Goal: Contribute content: Contribute content

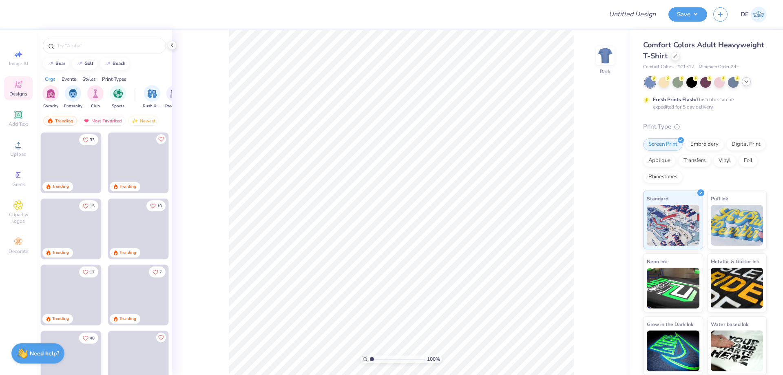
click at [749, 80] on icon at bounding box center [746, 81] width 7 height 7
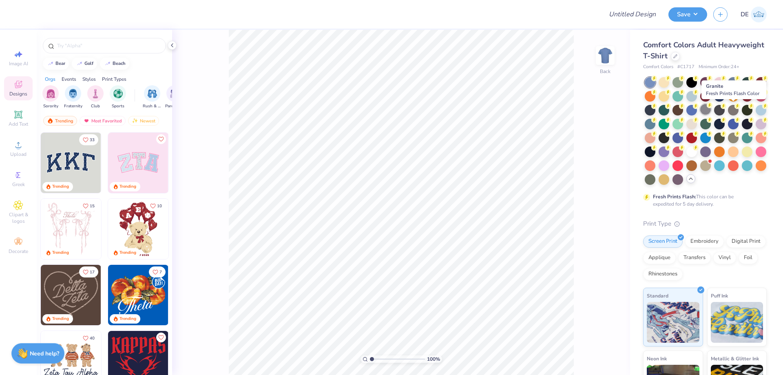
click at [711, 109] on div at bounding box center [705, 109] width 11 height 11
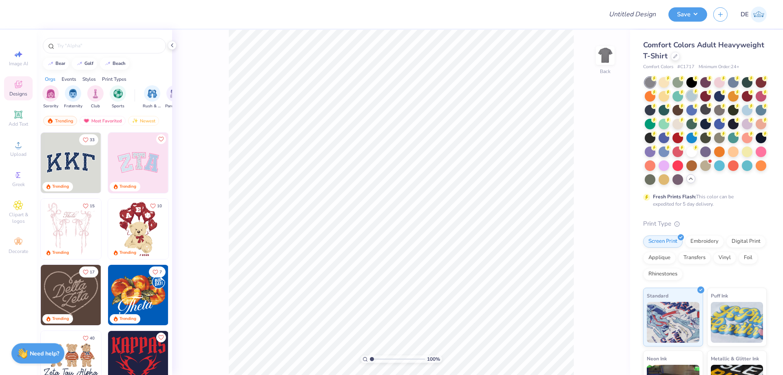
click at [697, 96] on div at bounding box center [691, 95] width 11 height 11
click at [714, 142] on div at bounding box center [719, 137] width 11 height 11
click at [756, 128] on div at bounding box center [761, 123] width 11 height 11
click at [697, 126] on div at bounding box center [691, 123] width 11 height 11
click at [657, 81] on circle at bounding box center [654, 78] width 6 height 6
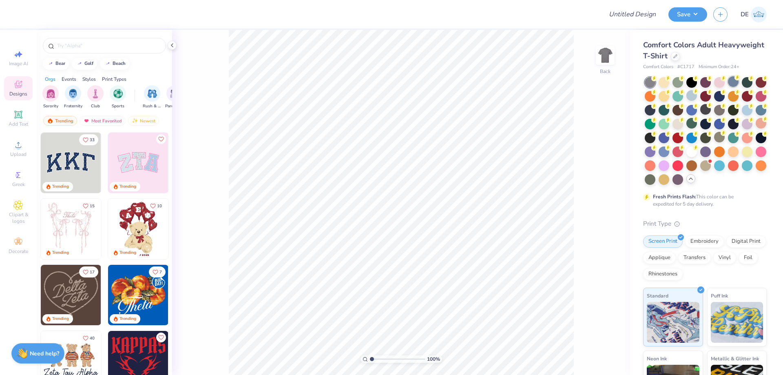
click at [731, 82] on div at bounding box center [733, 81] width 11 height 11
click at [680, 58] on div at bounding box center [675, 55] width 9 height 9
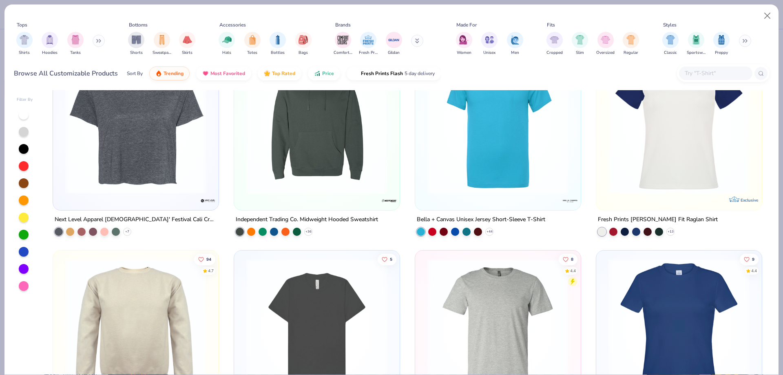
scroll to position [3344, 0]
click at [693, 76] on input "text" at bounding box center [715, 73] width 63 height 9
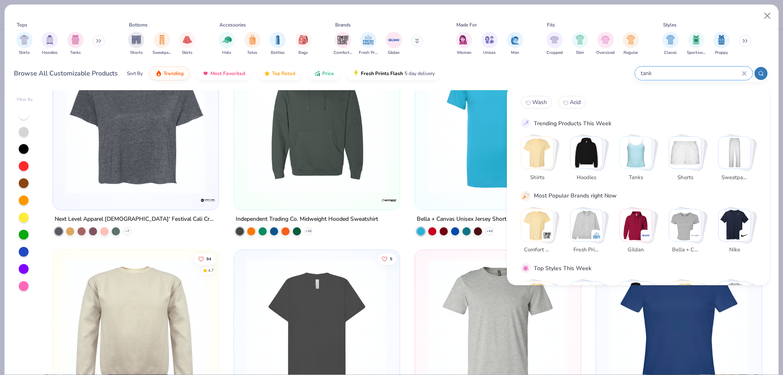
type input "tank"
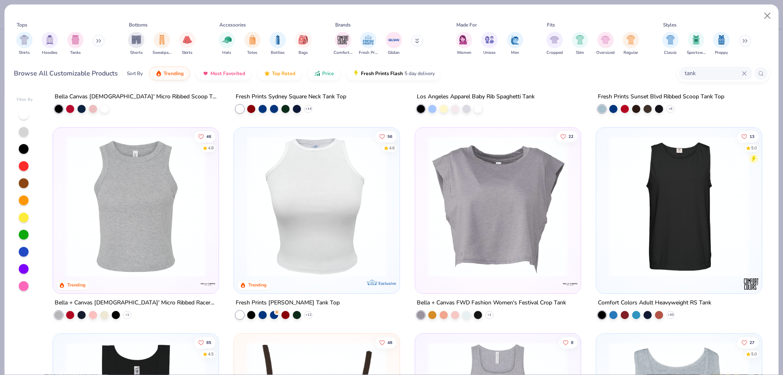
scroll to position [163, 0]
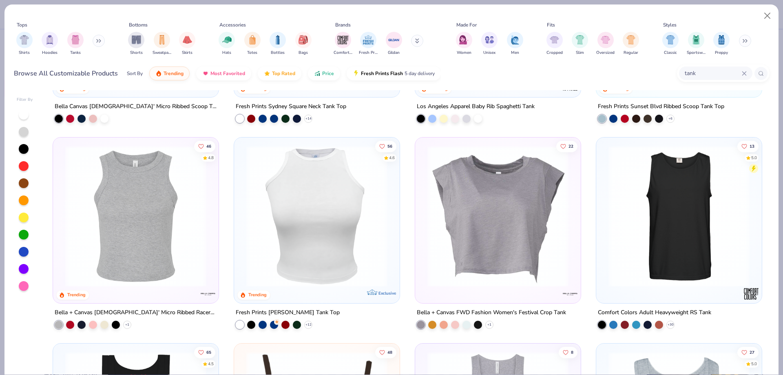
click at [645, 198] on img at bounding box center [678, 216] width 149 height 141
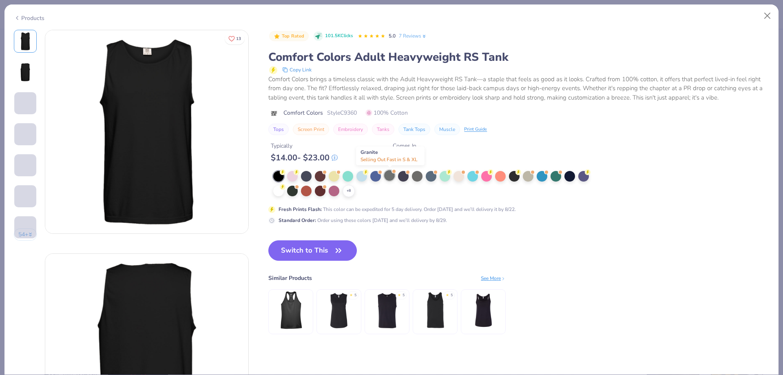
click at [390, 177] on div at bounding box center [389, 175] width 11 height 11
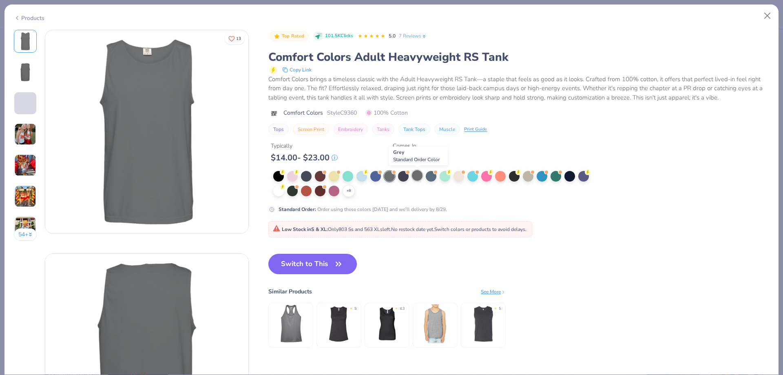
click at [422, 174] on div at bounding box center [417, 175] width 11 height 11
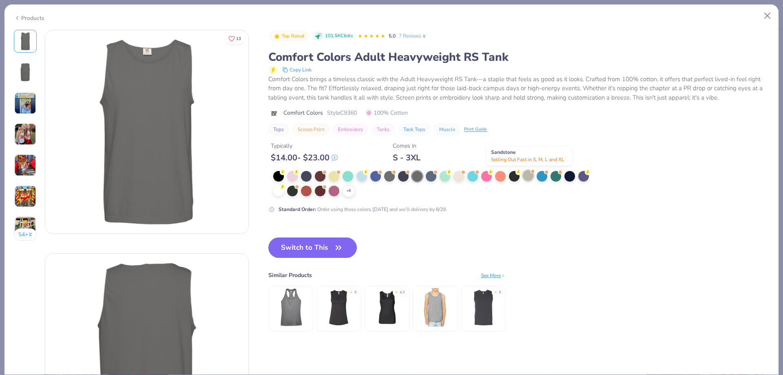
click at [530, 174] on div at bounding box center [528, 175] width 11 height 11
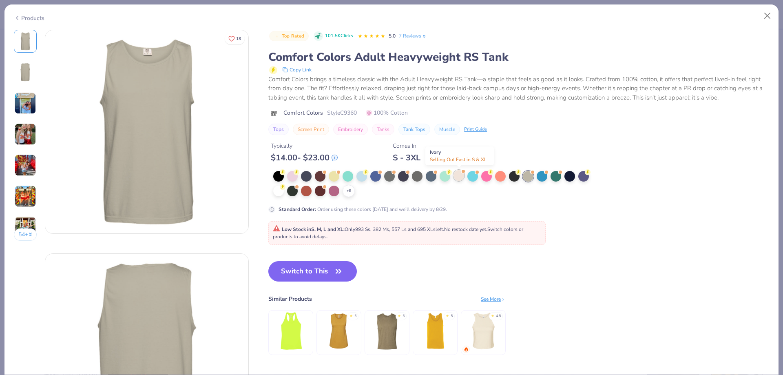
click at [459, 171] on div at bounding box center [459, 175] width 11 height 11
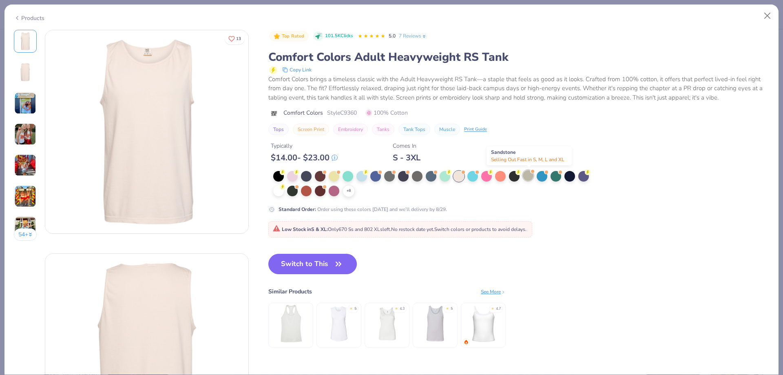
click at [527, 177] on div at bounding box center [528, 175] width 11 height 11
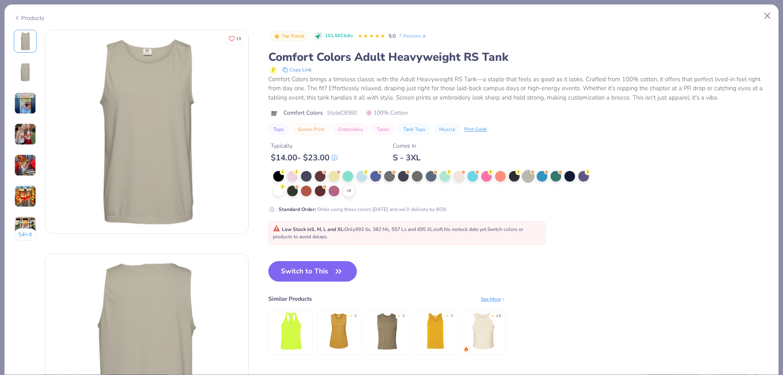
click at [287, 267] on button "Switch to This" at bounding box center [312, 271] width 89 height 20
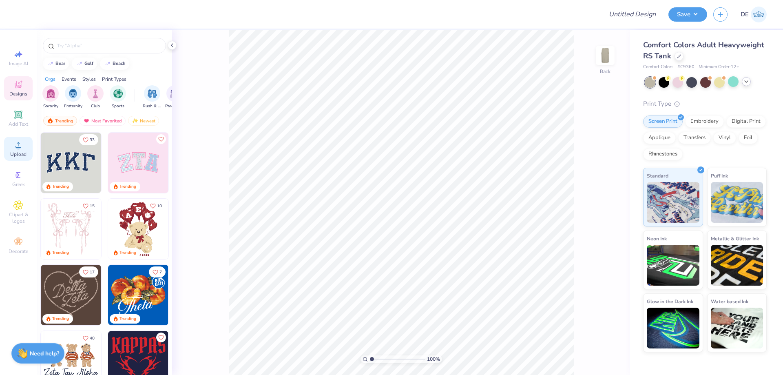
click at [16, 153] on span "Upload" at bounding box center [18, 154] width 16 height 7
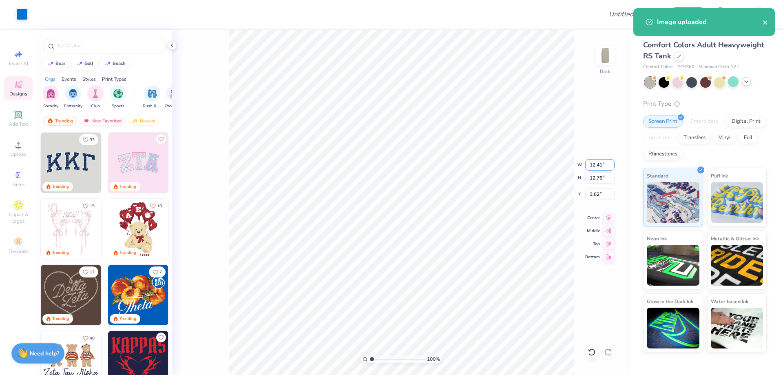
click at [586, 167] on input "12.41" at bounding box center [599, 164] width 29 height 11
type input "12.00"
type input "12.34"
type input "3.83"
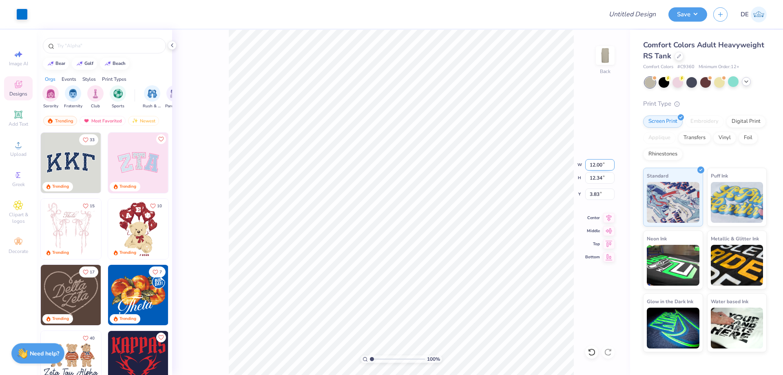
click at [598, 159] on input "12.00" at bounding box center [599, 164] width 29 height 11
type input "11.50"
type input "11.82"
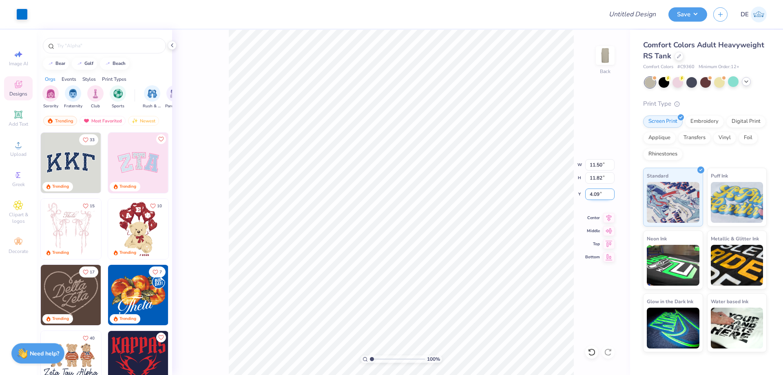
click at [593, 195] on input "4.09" at bounding box center [599, 193] width 29 height 11
type input "2.00"
click at [598, 162] on input "11.50" at bounding box center [599, 164] width 29 height 11
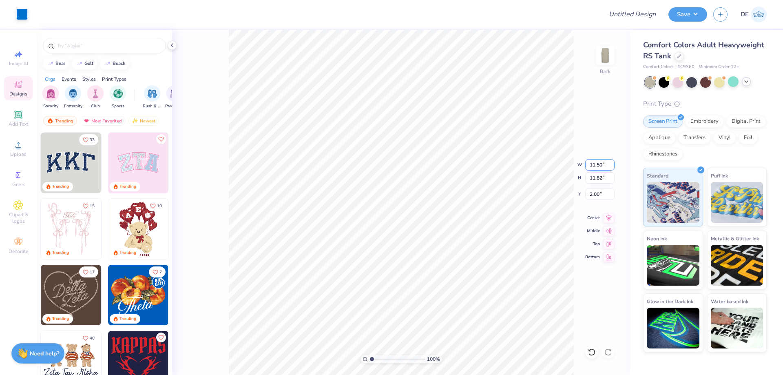
click at [598, 162] on input "11.50" at bounding box center [599, 164] width 29 height 11
type input "11.00"
type input "11.31"
click at [596, 196] on input "2.26" at bounding box center [599, 193] width 29 height 11
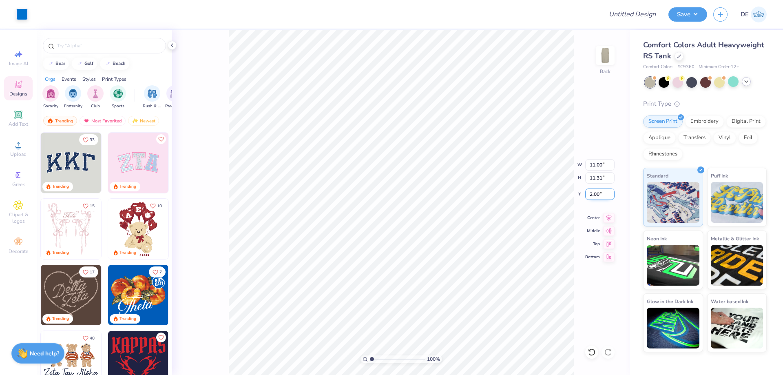
click at [592, 197] on input "2.00" at bounding box center [599, 193] width 29 height 11
type input "1.50"
click at [549, 157] on div "100 % Back W 11.00 11.00 " H 11.31 11.31 " Y 1.50 1.50 " Center Middle Top Bott…" at bounding box center [401, 202] width 458 height 345
click at [170, 42] on icon at bounding box center [172, 45] width 7 height 7
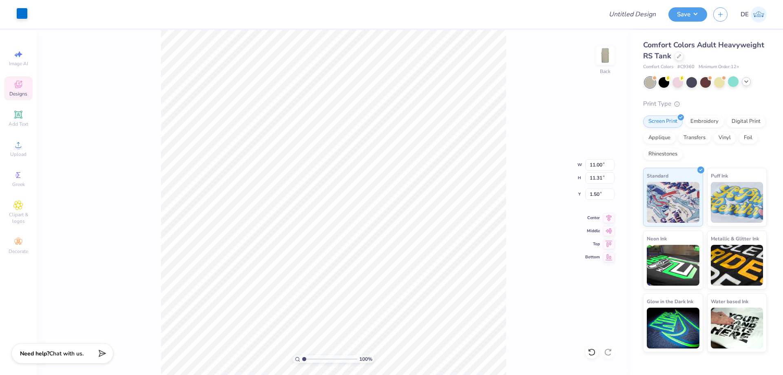
click at [20, 17] on div at bounding box center [21, 13] width 11 height 11
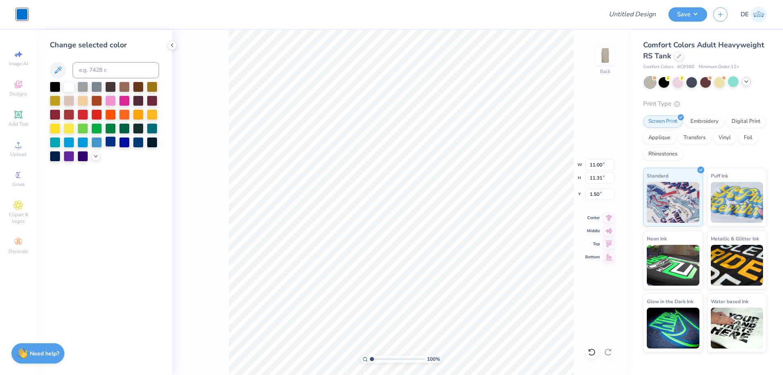
click at [113, 141] on div at bounding box center [110, 141] width 11 height 11
click at [140, 143] on div at bounding box center [138, 141] width 11 height 11
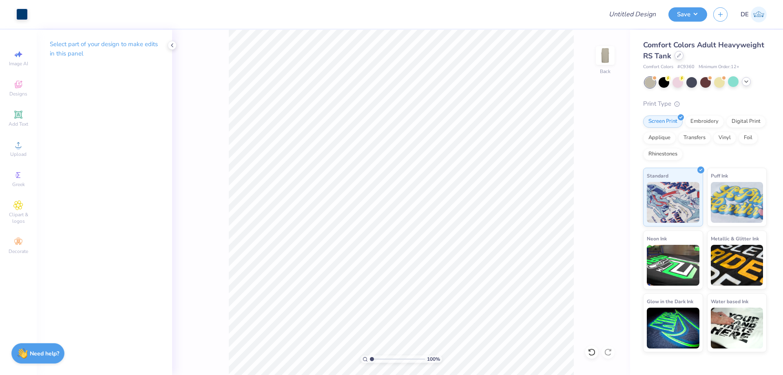
click at [677, 55] on icon at bounding box center [679, 55] width 4 height 4
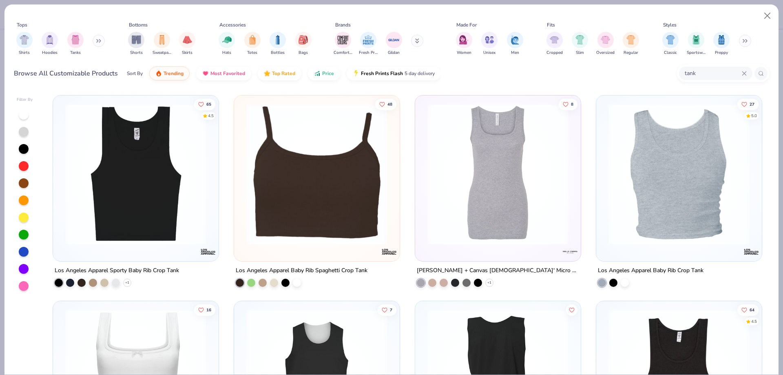
scroll to position [326, 0]
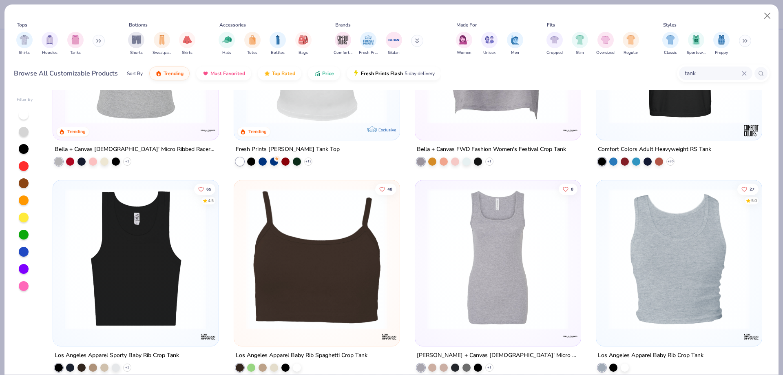
click at [745, 74] on icon at bounding box center [744, 73] width 4 height 4
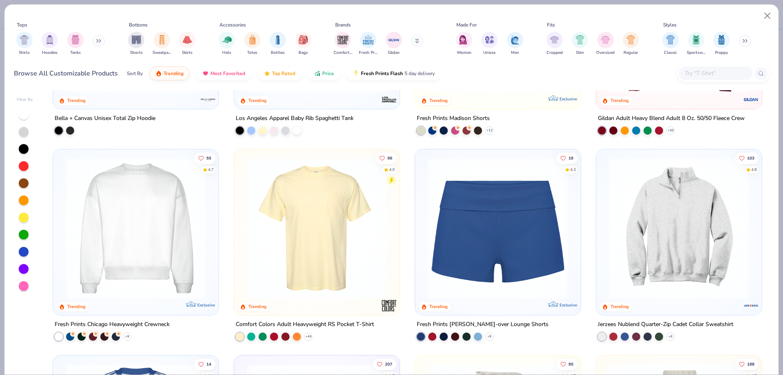
scroll to position [816, 0]
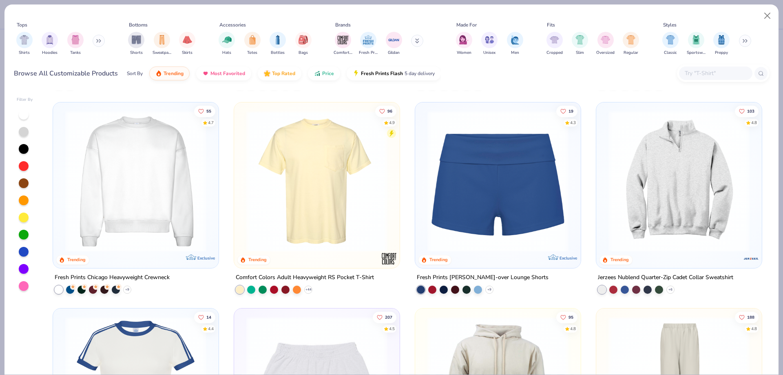
click at [134, 217] on img at bounding box center [135, 181] width 149 height 141
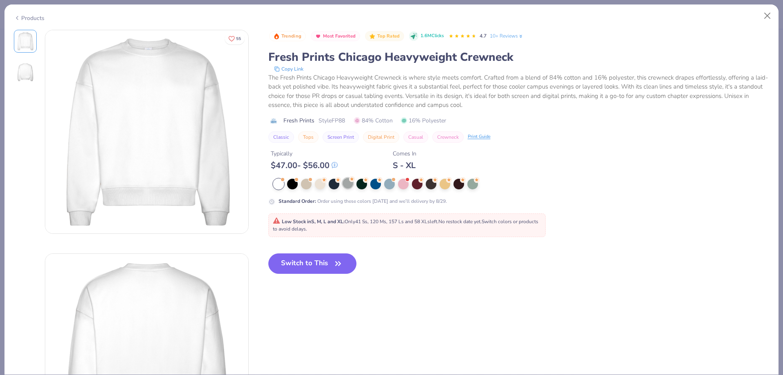
click at [348, 187] on div at bounding box center [348, 183] width 11 height 11
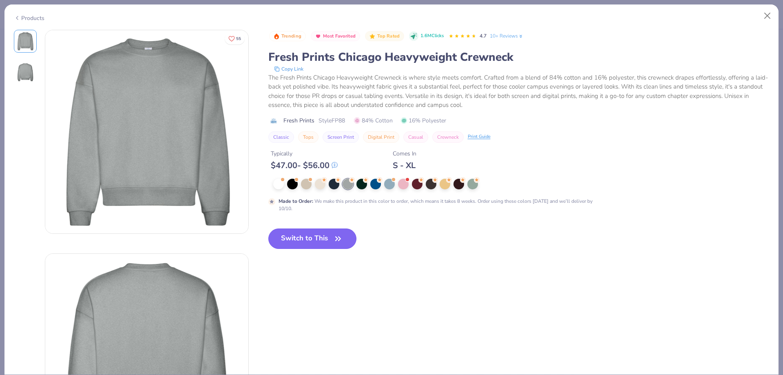
click at [298, 238] on button "Switch to This" at bounding box center [312, 238] width 89 height 20
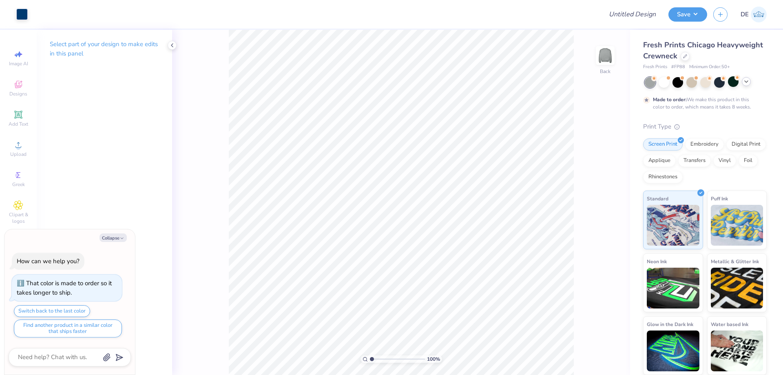
click at [677, 56] on div "Fresh Prints Chicago Heavyweight Crewneck" at bounding box center [705, 51] width 124 height 22
click at [684, 57] on icon at bounding box center [685, 55] width 4 height 4
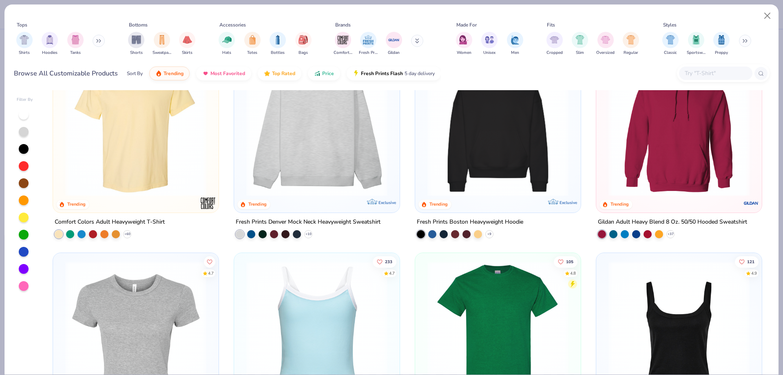
scroll to position [41, 0]
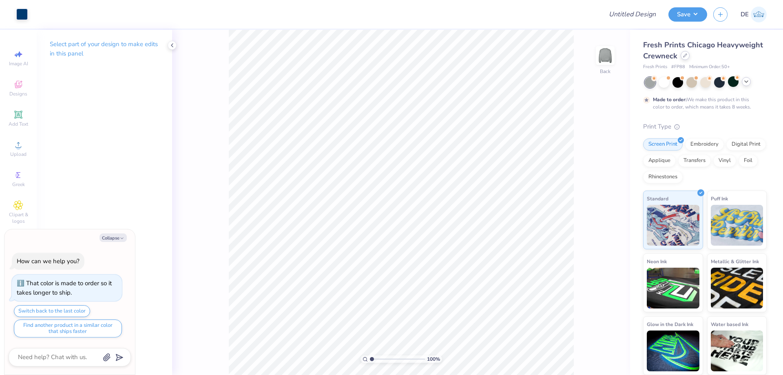
click at [685, 59] on div at bounding box center [685, 55] width 9 height 9
type textarea "x"
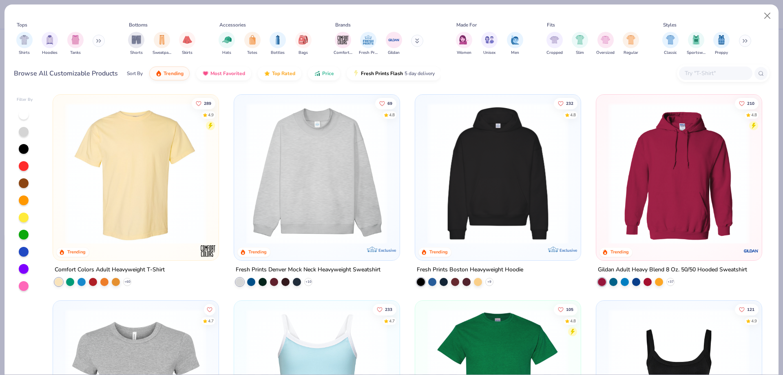
click at [702, 73] on input "text" at bounding box center [715, 73] width 63 height 9
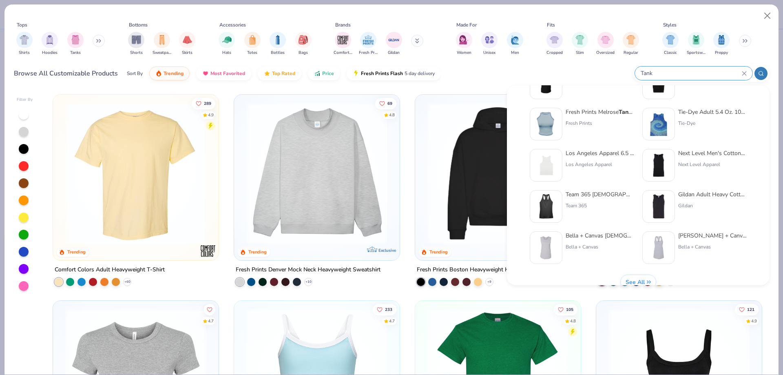
scroll to position [326, 0]
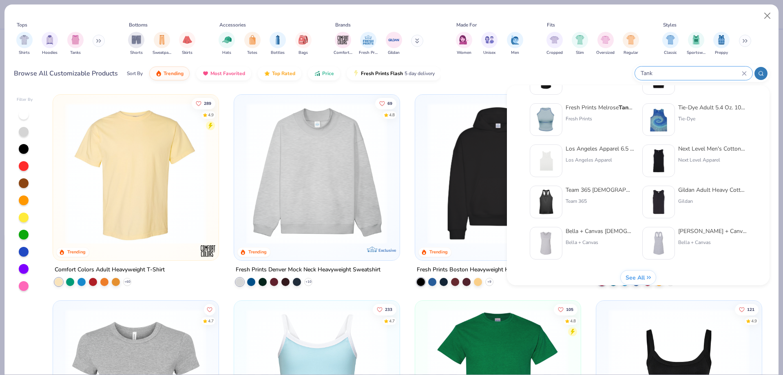
type input "Tank"
click at [656, 199] on img at bounding box center [658, 201] width 25 height 25
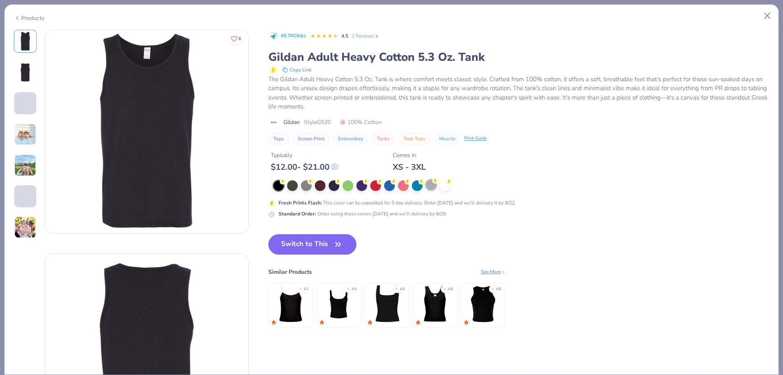
click at [434, 184] on div at bounding box center [431, 184] width 11 height 11
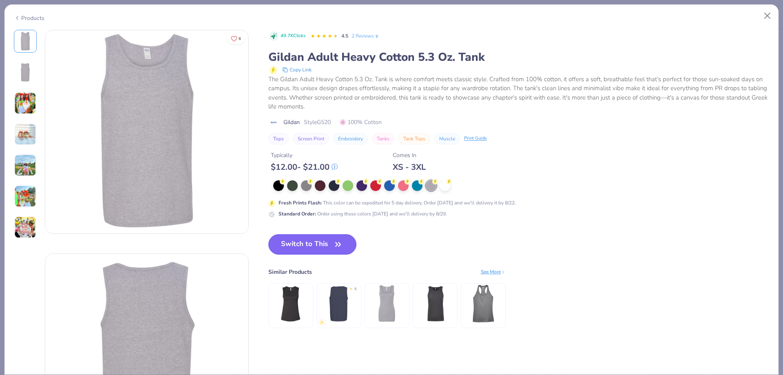
click at [326, 249] on button "Switch to This" at bounding box center [312, 244] width 89 height 20
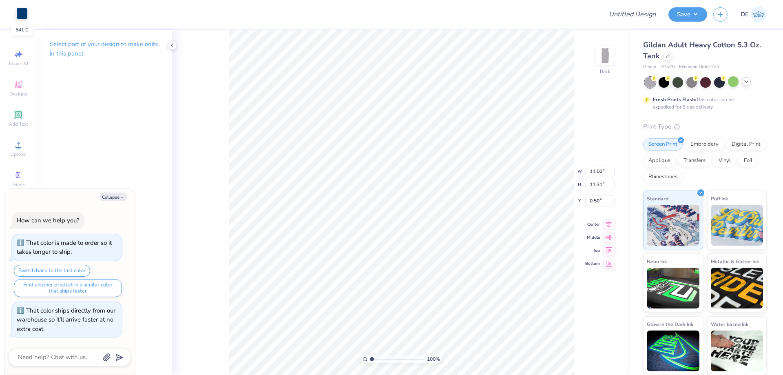
click at [20, 14] on div at bounding box center [21, 13] width 11 height 11
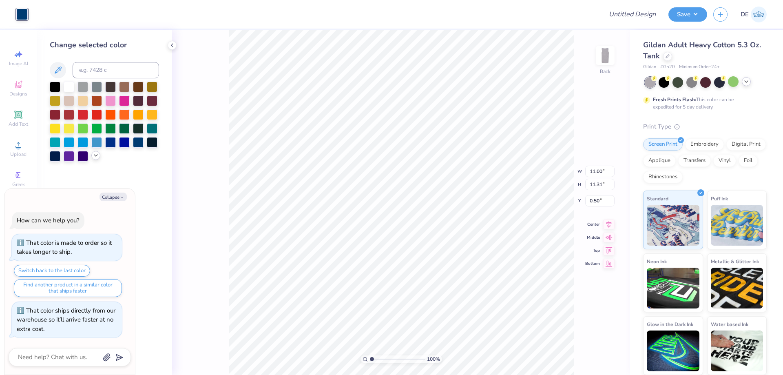
click at [99, 153] on icon at bounding box center [96, 155] width 7 height 7
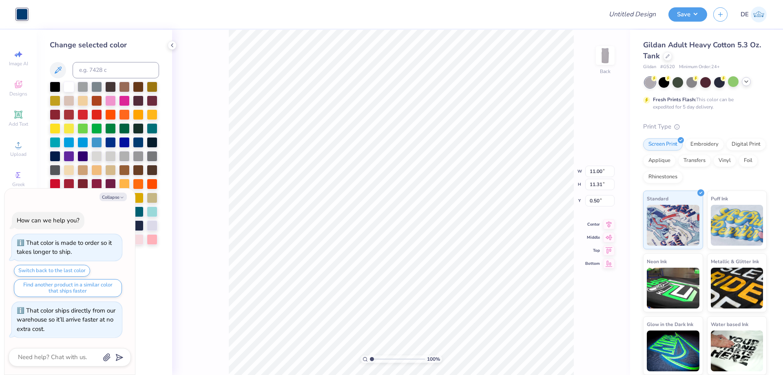
click at [128, 197] on div "Collapse" at bounding box center [70, 197] width 122 height 9
click at [124, 199] on icon "button" at bounding box center [122, 197] width 5 height 5
type textarea "x"
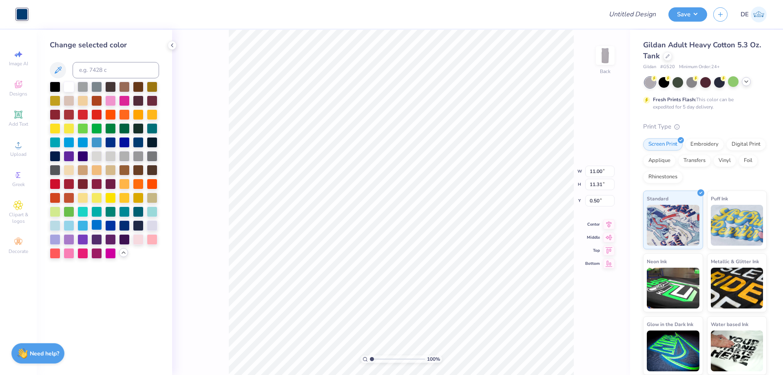
click at [96, 225] on div at bounding box center [96, 224] width 11 height 11
click at [138, 143] on div at bounding box center [138, 141] width 11 height 11
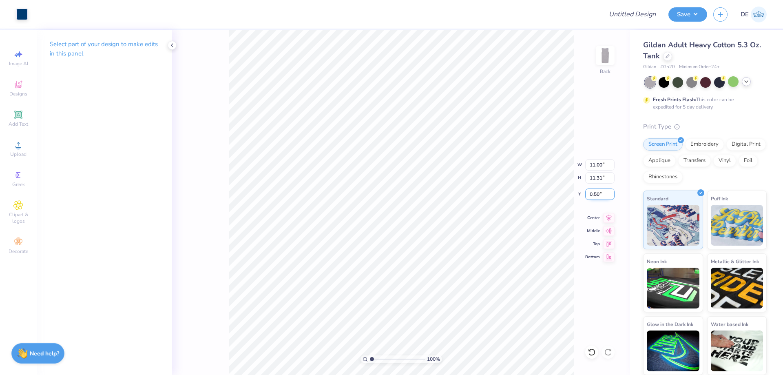
click at [588, 194] on input "0.50" at bounding box center [599, 193] width 29 height 11
type input "1.00"
click at [549, 169] on div "100 % Back W 11.00 11.00 " H 11.31 11.31 " Y 1.00 1.00 " Center Middle Top Bott…" at bounding box center [401, 202] width 458 height 345
click at [665, 59] on div at bounding box center [667, 55] width 9 height 9
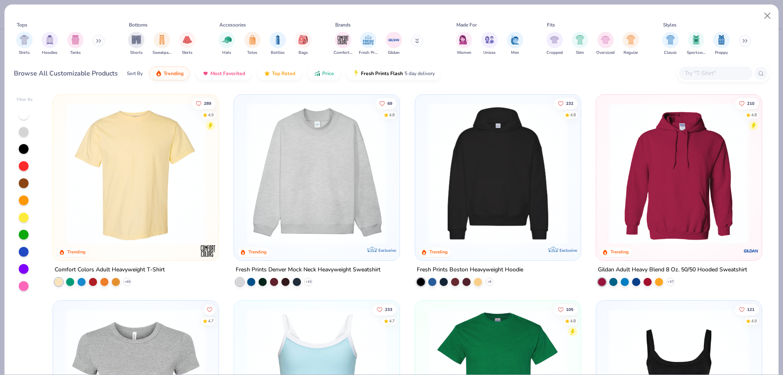
click at [699, 70] on input "text" at bounding box center [715, 73] width 63 height 9
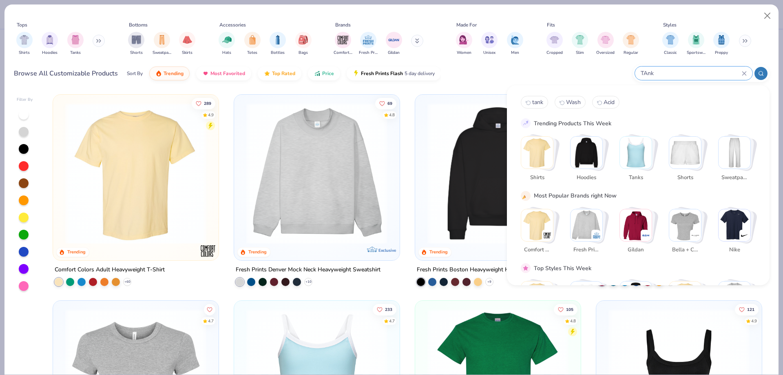
type input "TAnk"
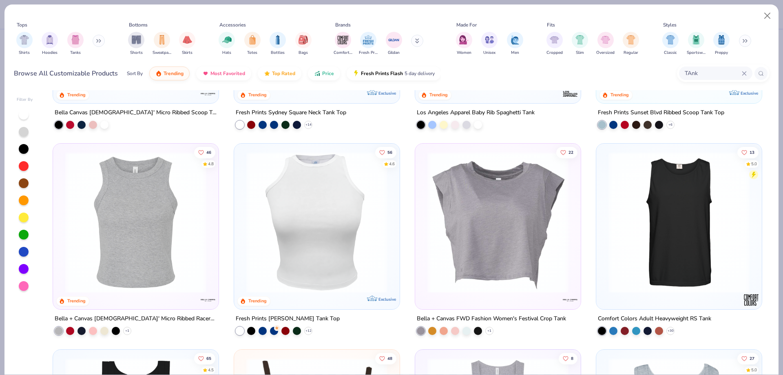
scroll to position [163, 0]
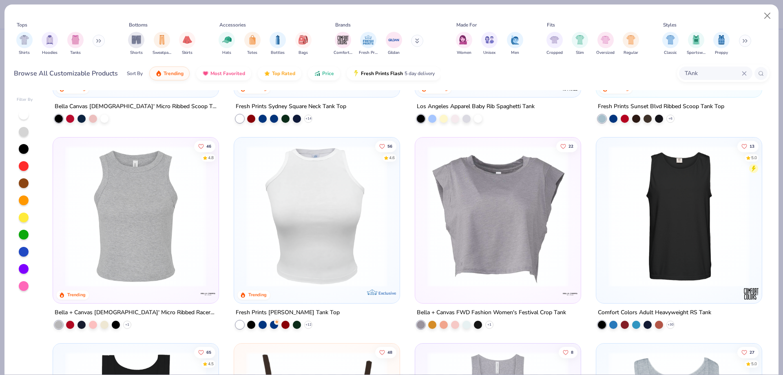
click at [655, 210] on div "121 4.9 Trending Bella Canvas [DEMOGRAPHIC_DATA]' Micro Ribbed Scoop Tank 262 4…" at bounding box center [407, 232] width 724 height 284
click at [662, 202] on img at bounding box center [678, 216] width 149 height 141
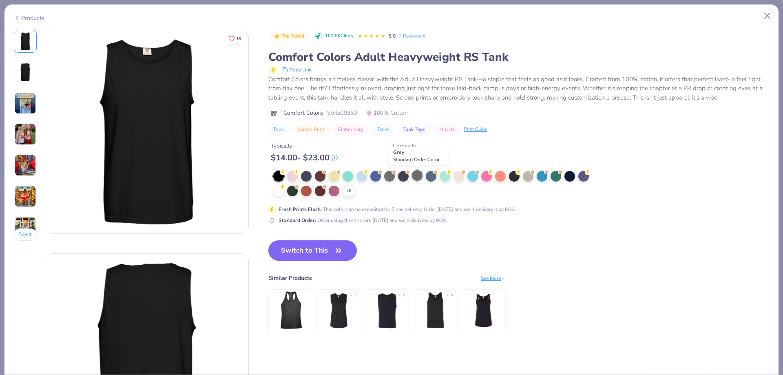
click at [415, 177] on div at bounding box center [417, 175] width 11 height 11
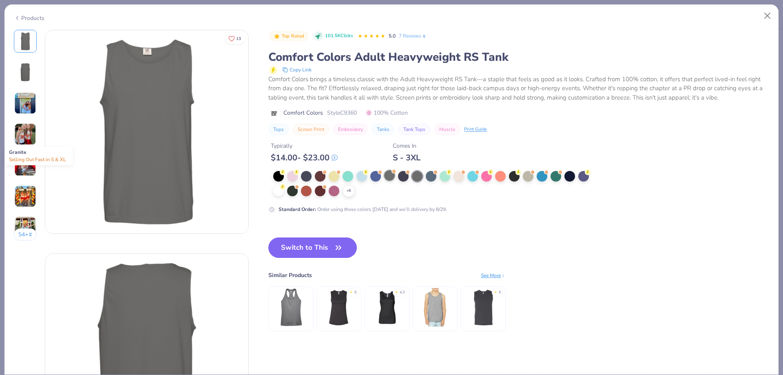
click at [389, 175] on div at bounding box center [389, 175] width 11 height 11
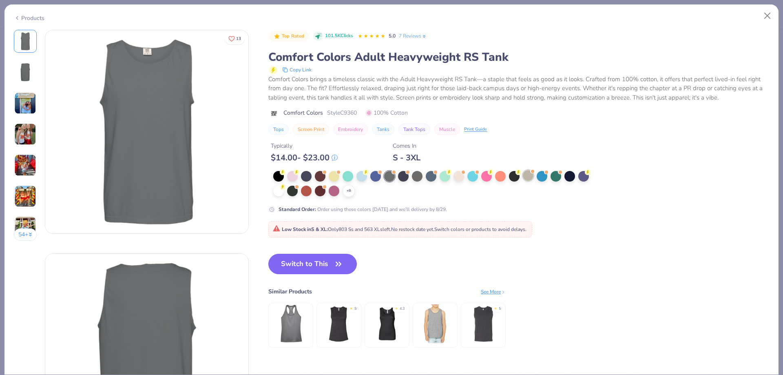
click at [532, 173] on span at bounding box center [532, 171] width 4 height 4
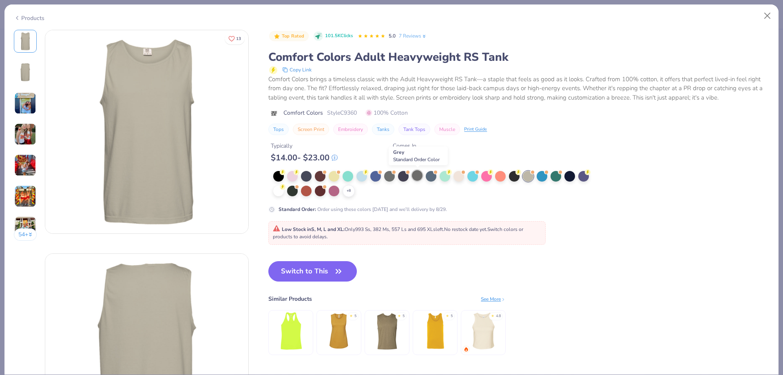
click at [416, 175] on div at bounding box center [417, 175] width 11 height 11
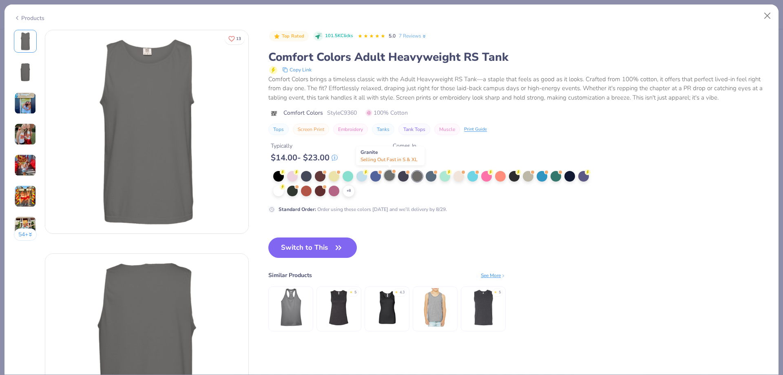
click at [386, 176] on div at bounding box center [389, 175] width 11 height 11
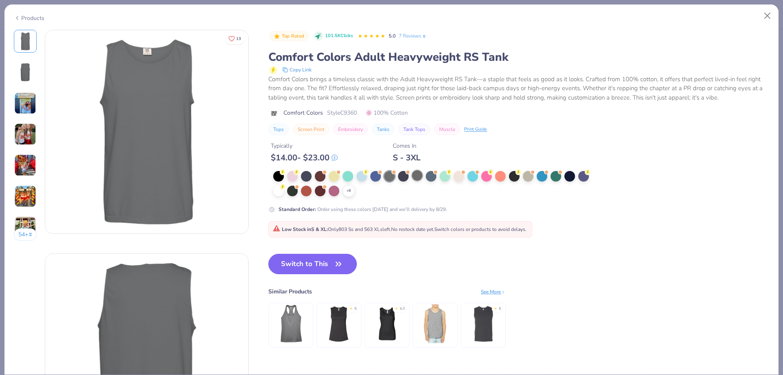
click at [421, 178] on div at bounding box center [417, 175] width 11 height 11
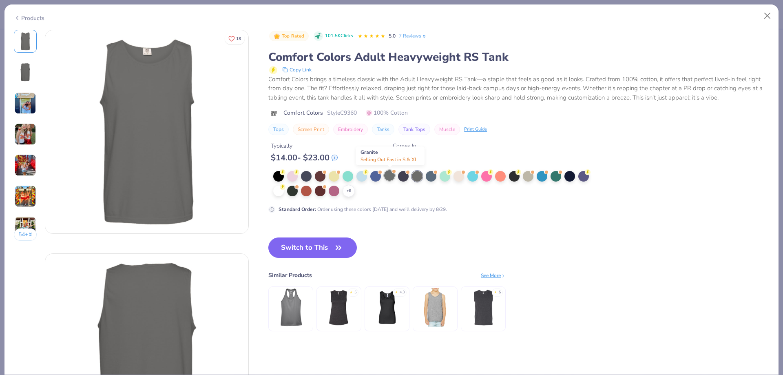
click at [387, 173] on div at bounding box center [389, 175] width 11 height 11
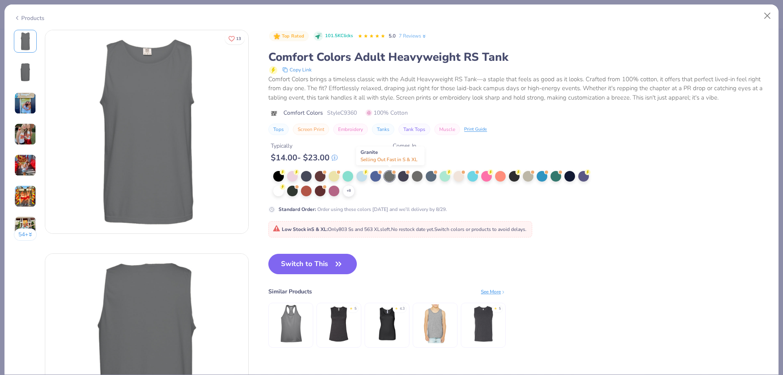
click at [387, 173] on div at bounding box center [389, 176] width 11 height 11
click at [335, 260] on icon "button" at bounding box center [338, 263] width 11 height 11
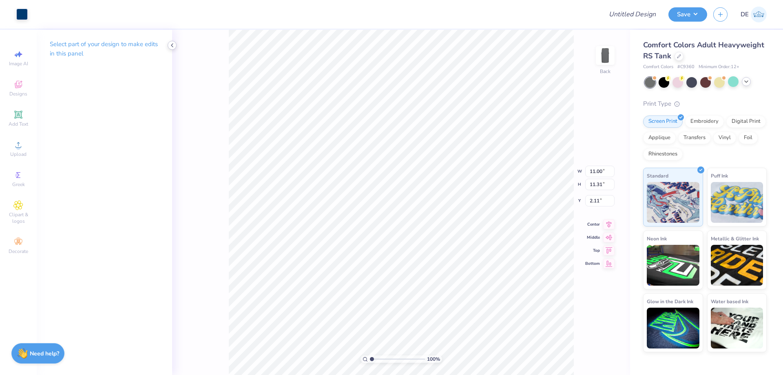
click at [172, 48] on icon at bounding box center [172, 45] width 7 height 7
click at [29, 14] on div "Art colors Design Title Save DE" at bounding box center [391, 14] width 783 height 29
click at [23, 13] on div at bounding box center [21, 13] width 11 height 11
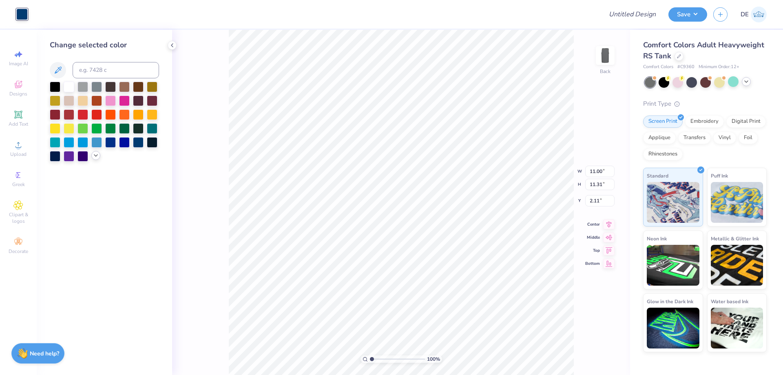
drag, startPoint x: 99, startPoint y: 144, endPoint x: 97, endPoint y: 157, distance: 12.3
click at [99, 144] on div at bounding box center [96, 142] width 11 height 11
click at [96, 159] on div at bounding box center [95, 155] width 9 height 9
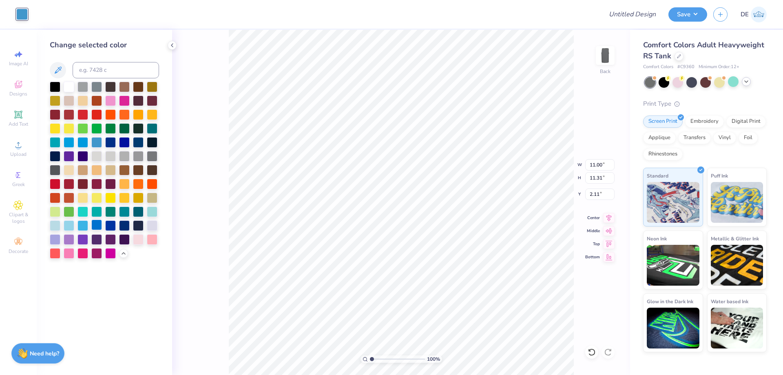
click at [99, 222] on div at bounding box center [96, 224] width 11 height 11
click at [67, 86] on div at bounding box center [69, 86] width 11 height 11
click at [97, 158] on div at bounding box center [96, 155] width 11 height 11
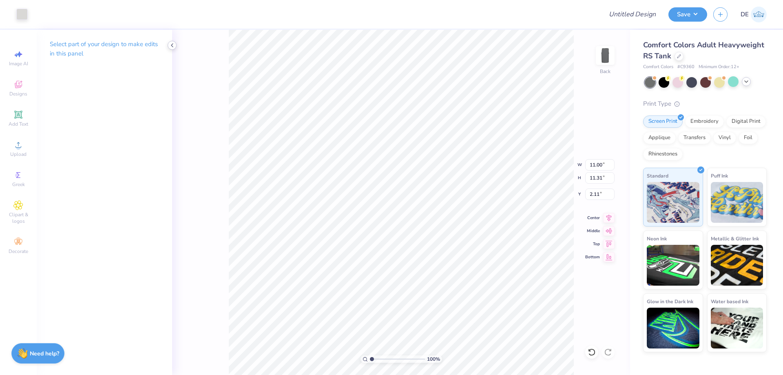
click at [176, 44] on div at bounding box center [172, 45] width 9 height 9
click at [18, 10] on div at bounding box center [21, 13] width 11 height 11
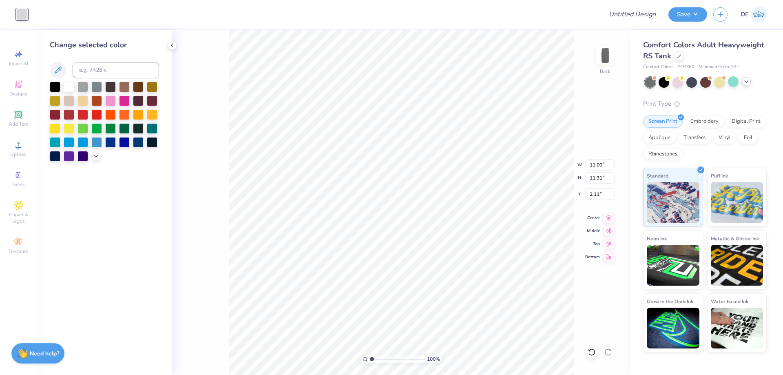
click at [750, 81] on div at bounding box center [746, 81] width 9 height 9
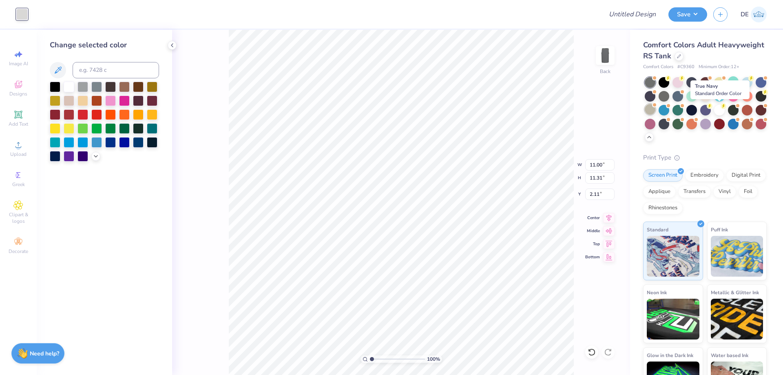
click at [655, 110] on div at bounding box center [650, 109] width 11 height 11
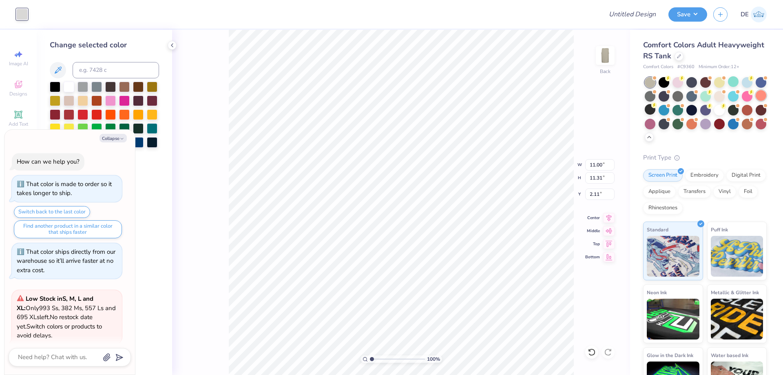
scroll to position [66, 0]
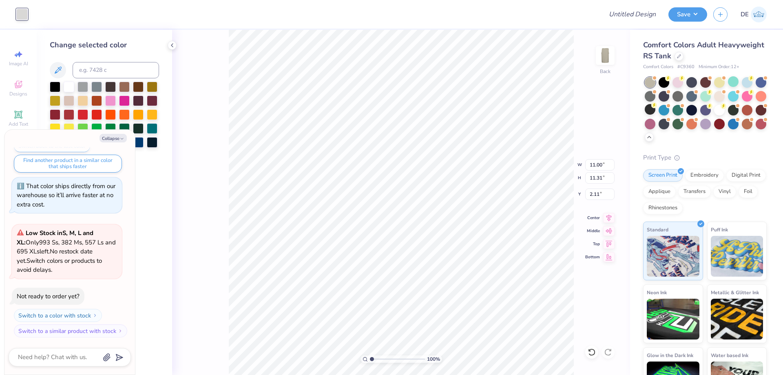
click at [120, 142] on div "Collapse How can we help you? That color is made to order so it takes longer to…" at bounding box center [69, 252] width 131 height 245
click at [120, 139] on icon "button" at bounding box center [122, 138] width 5 height 5
type textarea "x"
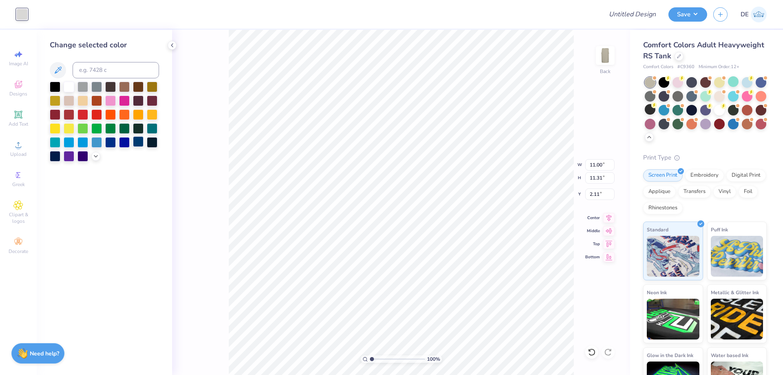
click at [137, 142] on div at bounding box center [138, 141] width 11 height 11
click at [71, 86] on div at bounding box center [69, 86] width 11 height 11
click at [137, 139] on div at bounding box center [138, 141] width 11 height 11
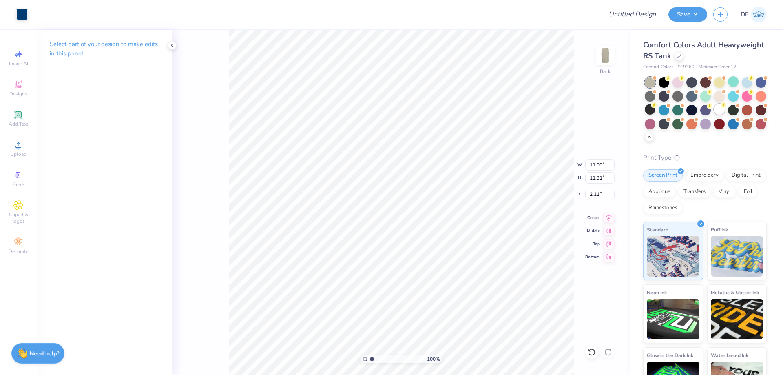
click at [725, 112] on div at bounding box center [719, 109] width 11 height 11
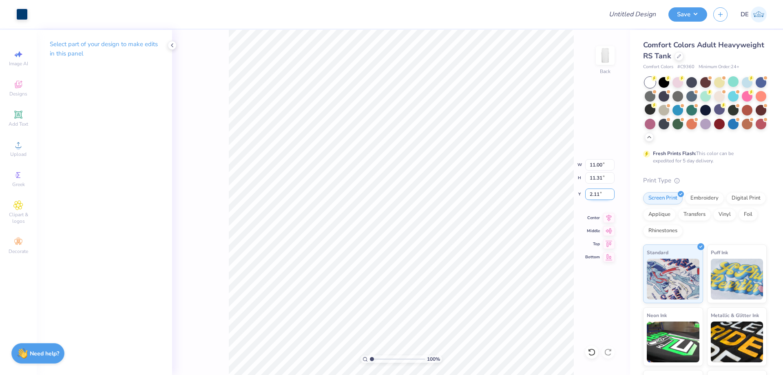
click at [597, 197] on input "2.11" at bounding box center [599, 193] width 29 height 11
type input "1.50"
click at [669, 16] on button "Save" at bounding box center [687, 13] width 39 height 14
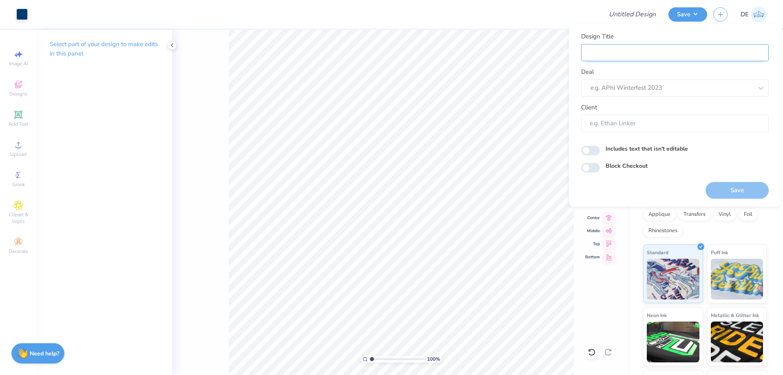
click at [638, 53] on input "Design Title" at bounding box center [675, 53] width 188 height 18
paste input "FPS239574"
type input "FPS239574"
click at [607, 86] on div at bounding box center [672, 87] width 162 height 11
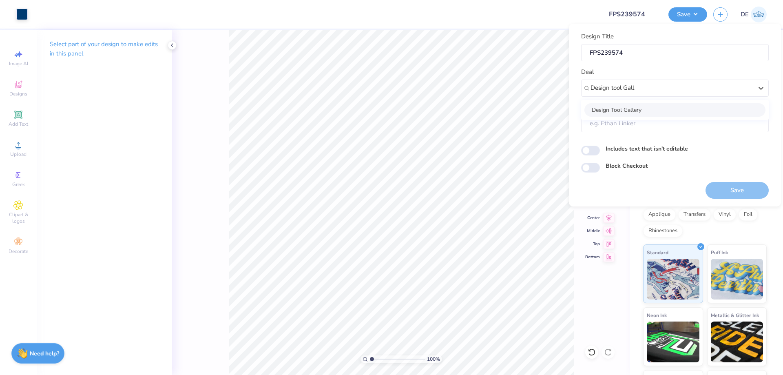
click at [613, 106] on div "Design Tool Gallery" at bounding box center [674, 109] width 181 height 13
type input "Design tool Gall"
type input "Design Tool Gallery User"
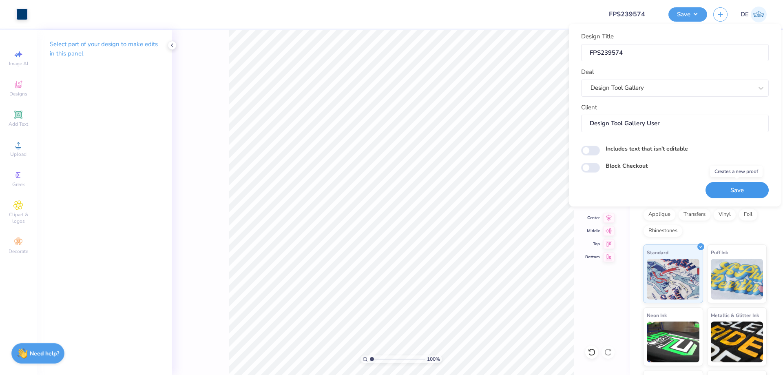
click at [736, 189] on button "Save" at bounding box center [737, 190] width 63 height 17
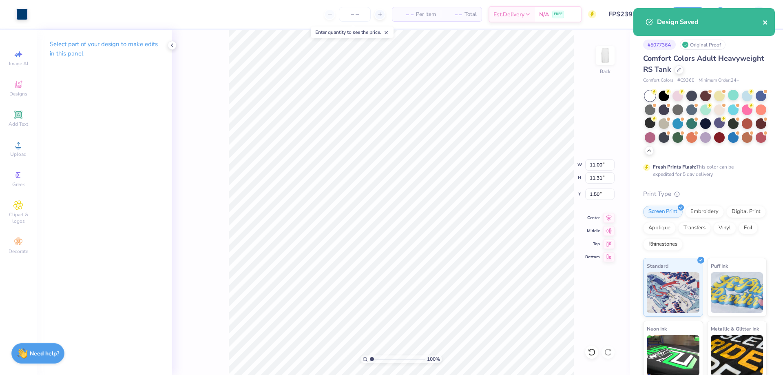
click at [766, 23] on icon "close" at bounding box center [765, 22] width 4 height 4
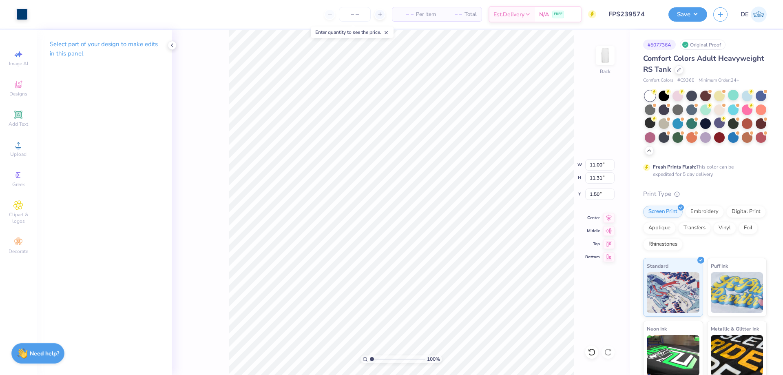
click at [688, 16] on div "Design Saved" at bounding box center [704, 25] width 145 height 37
click at [688, 16] on button "Save" at bounding box center [687, 13] width 39 height 14
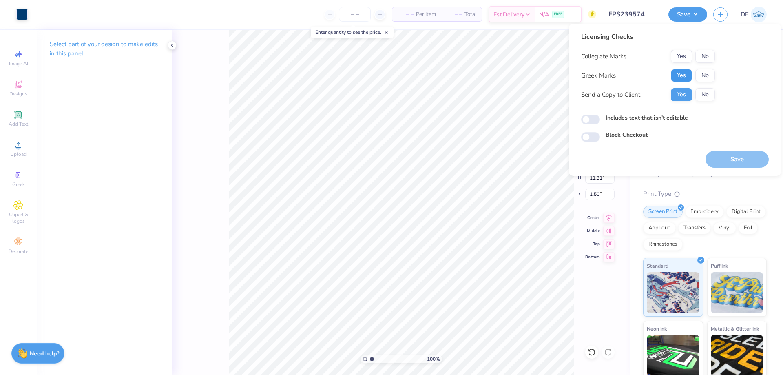
click at [682, 71] on button "Yes" at bounding box center [681, 75] width 21 height 13
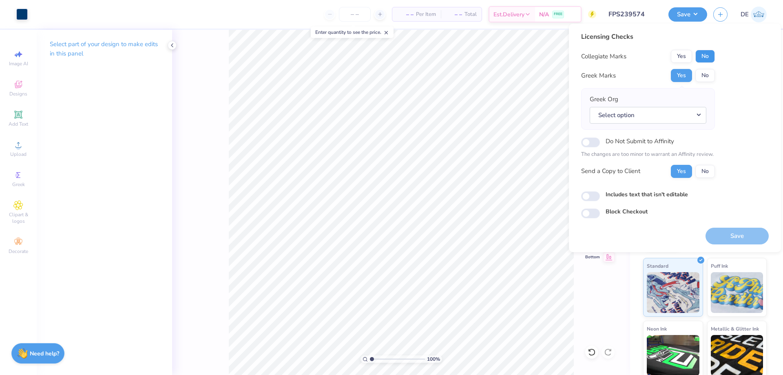
click at [703, 60] on button "No" at bounding box center [705, 56] width 20 height 13
click at [659, 113] on button "Select option" at bounding box center [648, 115] width 117 height 17
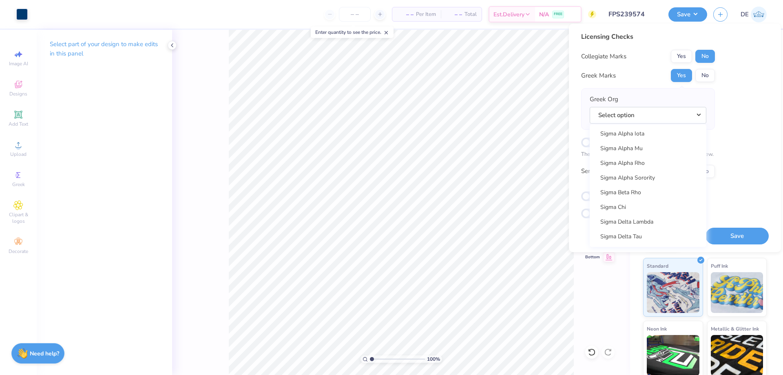
scroll to position [5180, 0]
click at [622, 211] on link "Sigma Chi" at bounding box center [648, 210] width 110 height 13
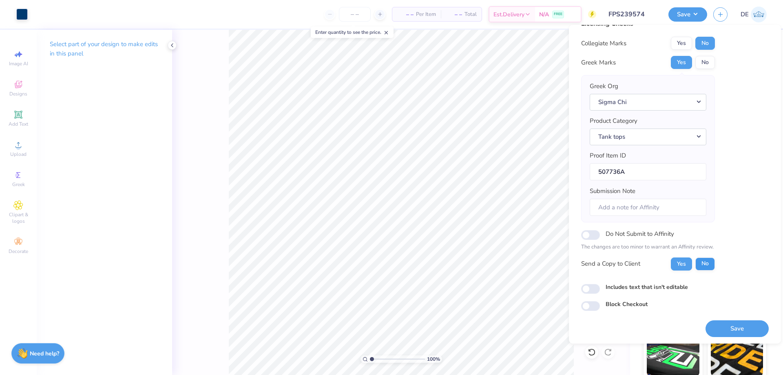
scroll to position [15, 0]
click at [715, 322] on button "Save" at bounding box center [737, 327] width 63 height 17
